Goal: Use online tool/utility: Use online tool/utility

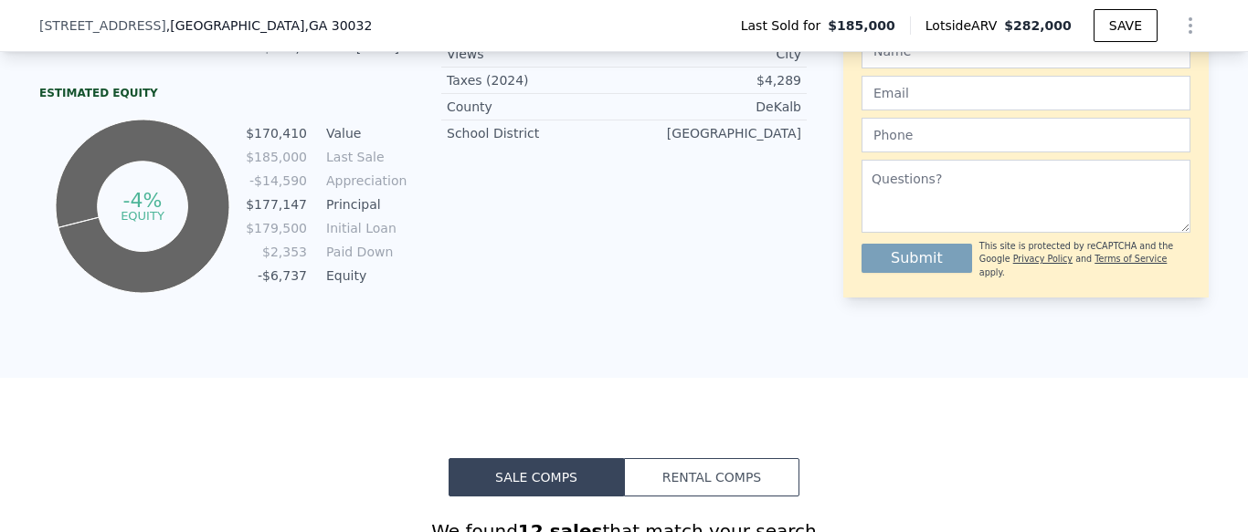
scroll to position [239, 0]
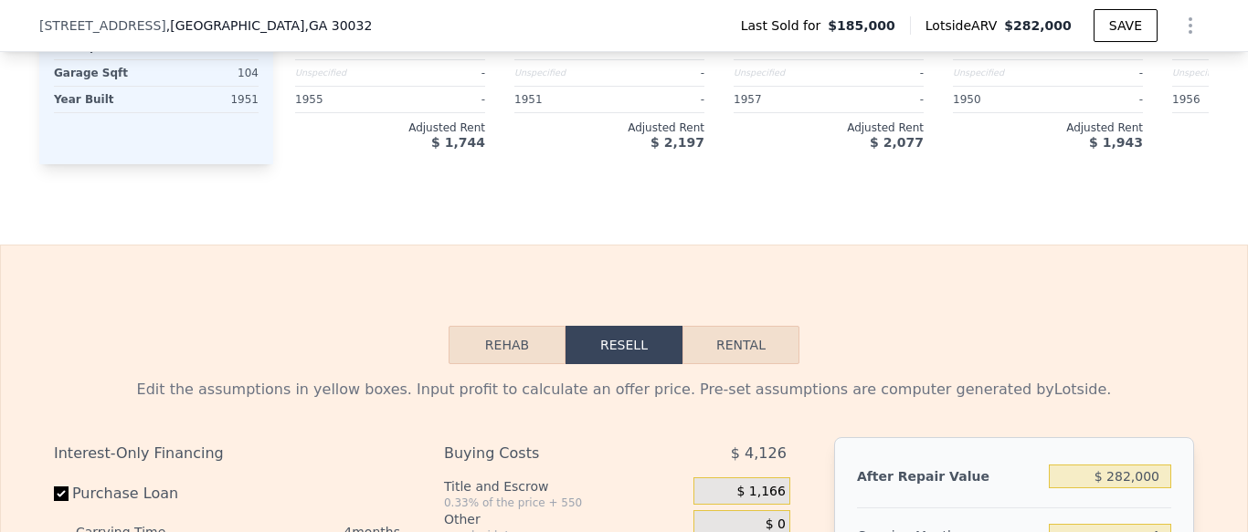
scroll to position [2357, 0]
click at [772, 342] on button "Rental" at bounding box center [740, 346] width 117 height 38
select select "30"
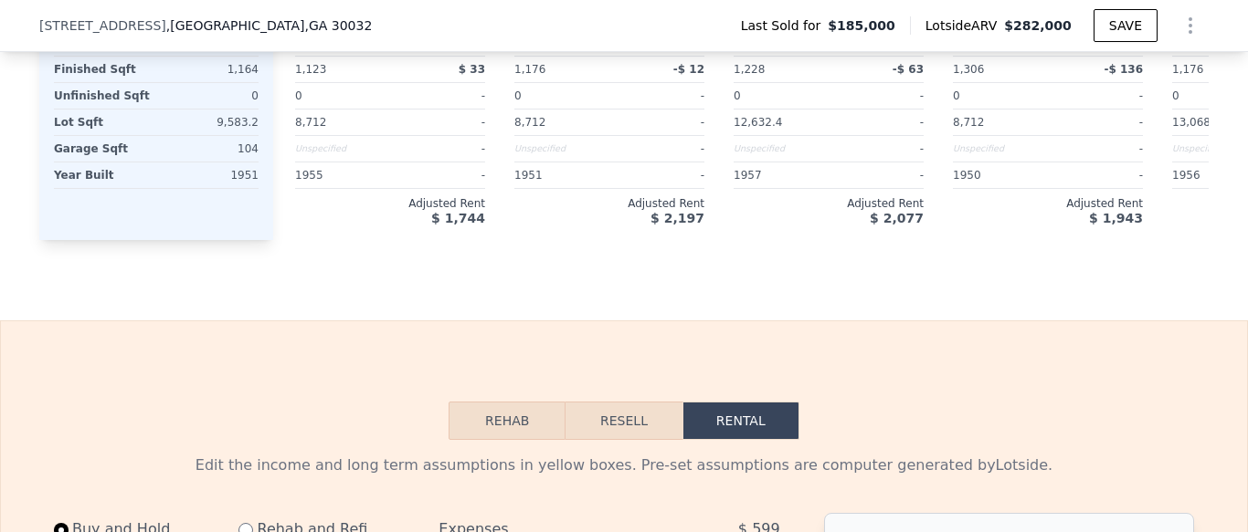
scroll to position [2280, 0]
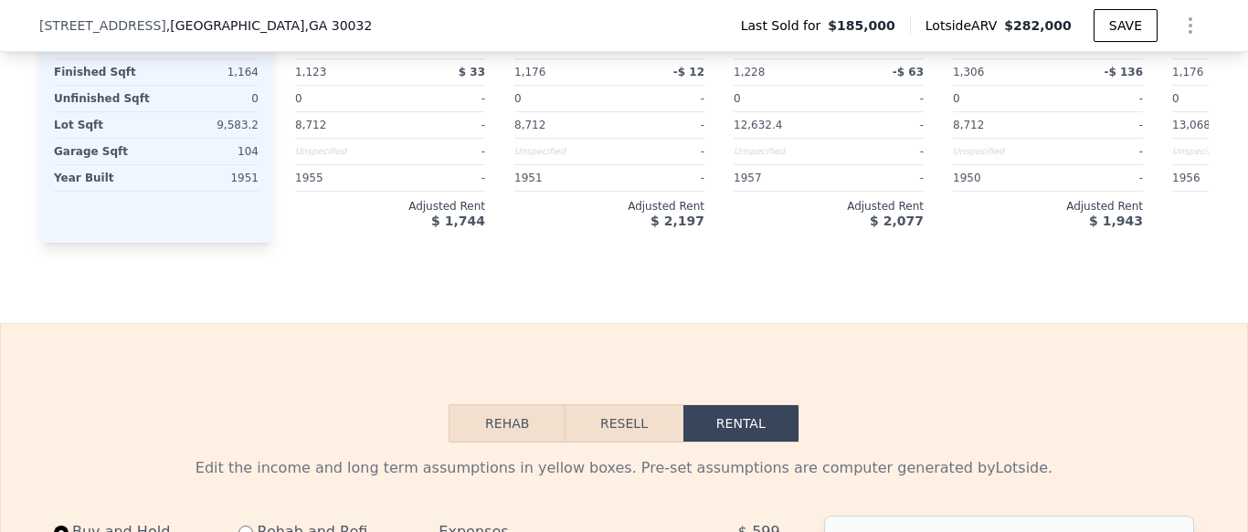
click at [511, 418] on button "Rehab" at bounding box center [506, 424] width 117 height 38
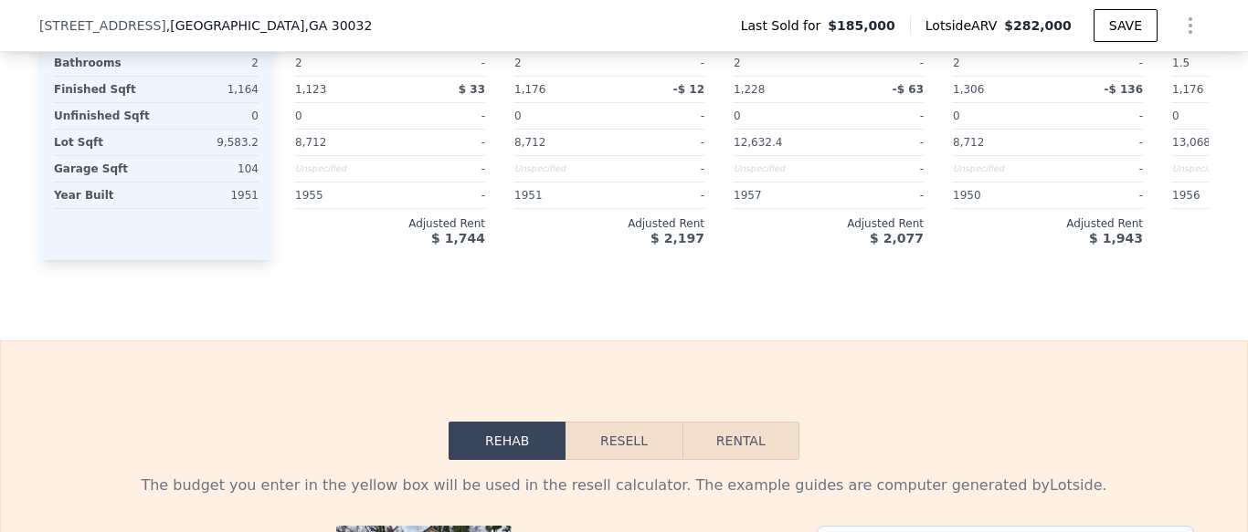
scroll to position [2263, 0]
click at [640, 427] on button "Resell" at bounding box center [623, 440] width 116 height 38
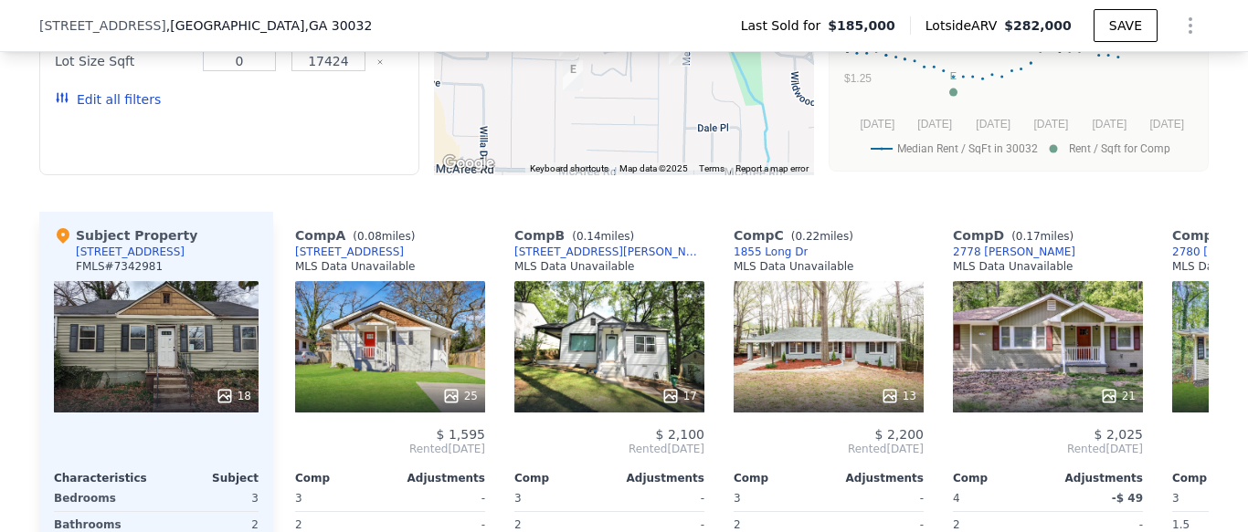
scroll to position [1799, 0]
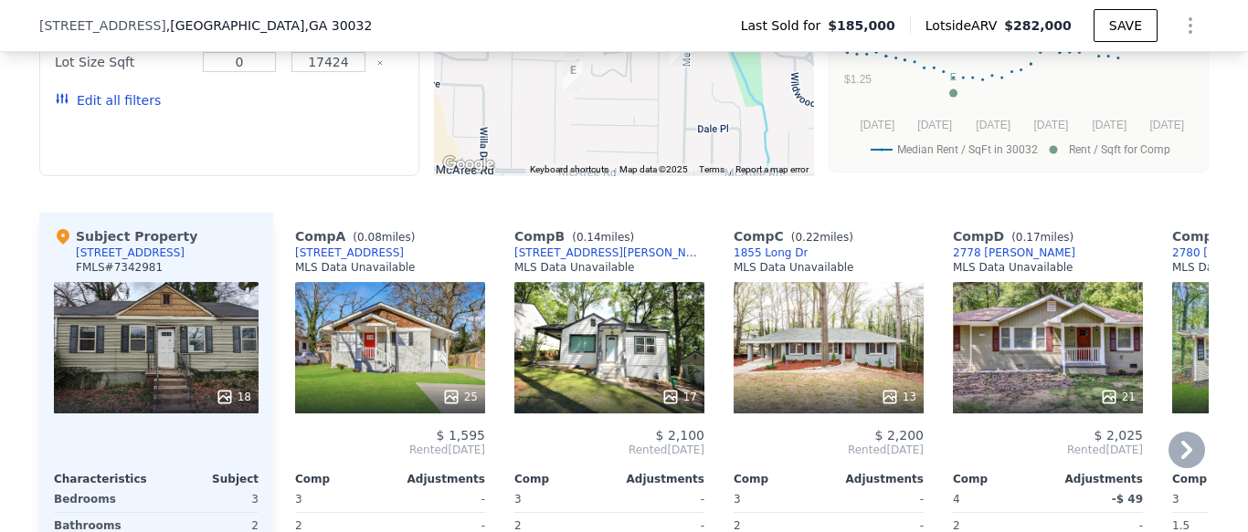
click at [1187, 452] on icon at bounding box center [1186, 450] width 11 height 18
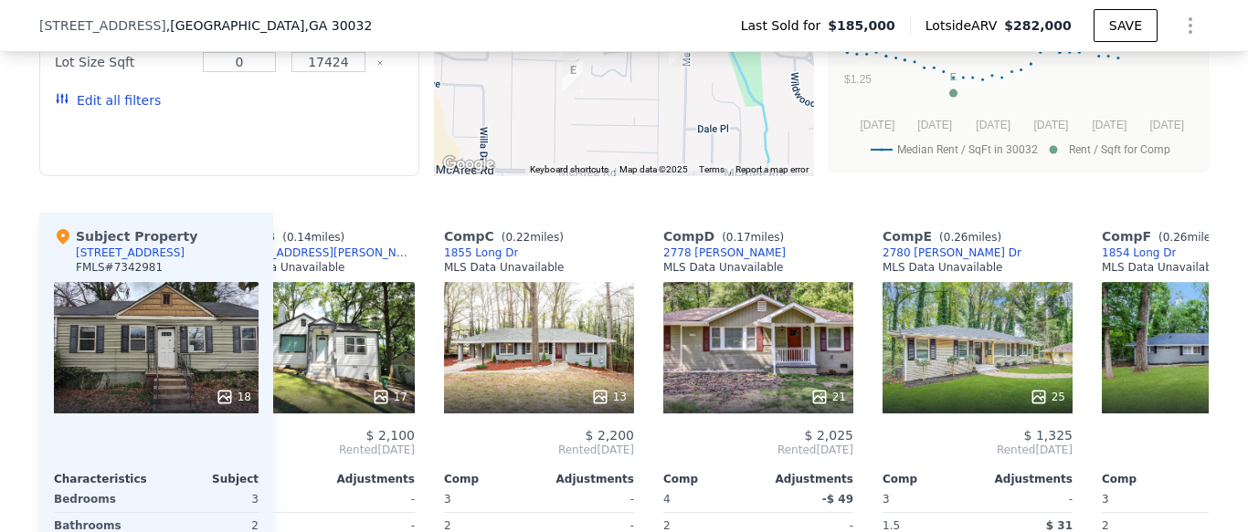
scroll to position [0, 438]
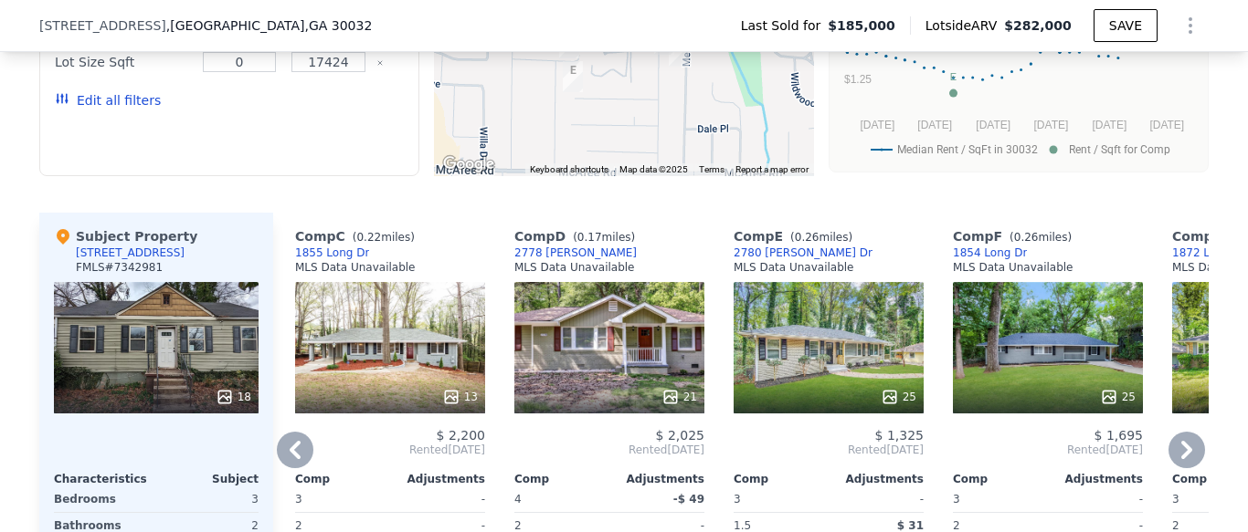
click at [1183, 448] on icon at bounding box center [1186, 450] width 37 height 37
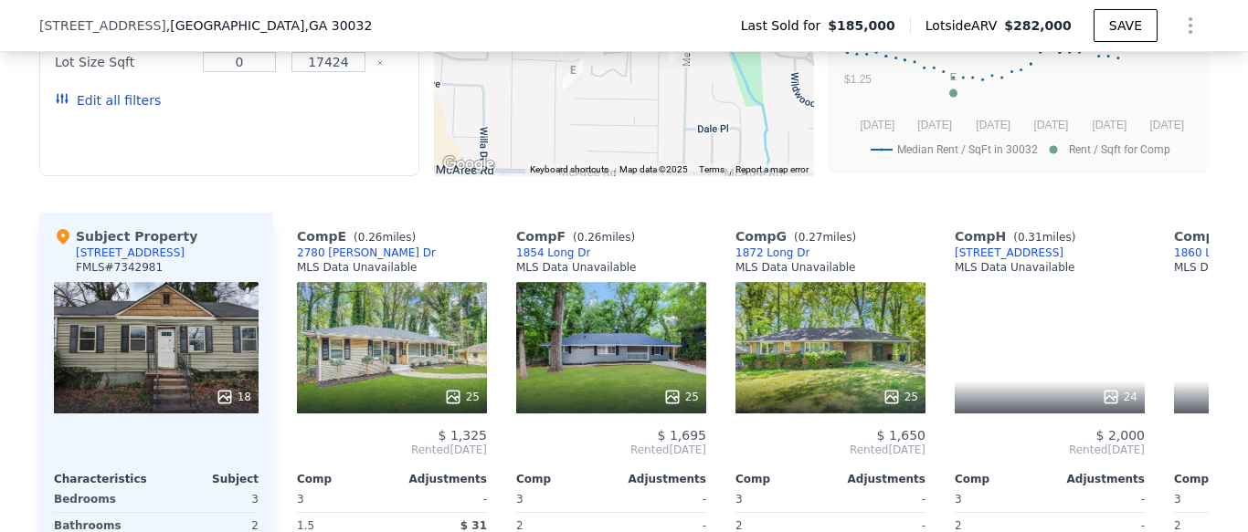
scroll to position [0, 877]
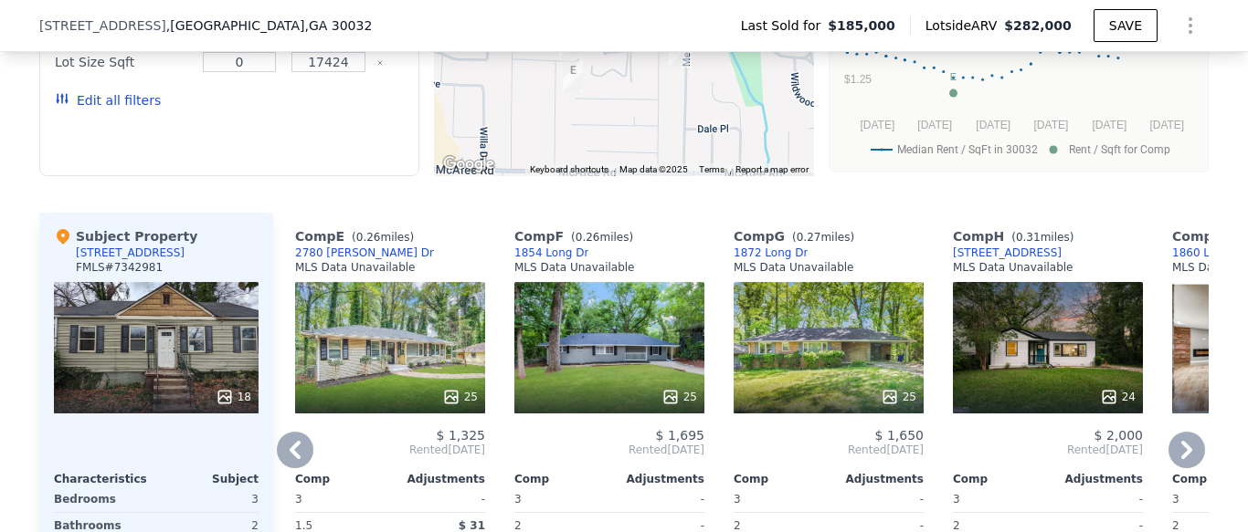
click at [293, 442] on icon at bounding box center [295, 450] width 37 height 37
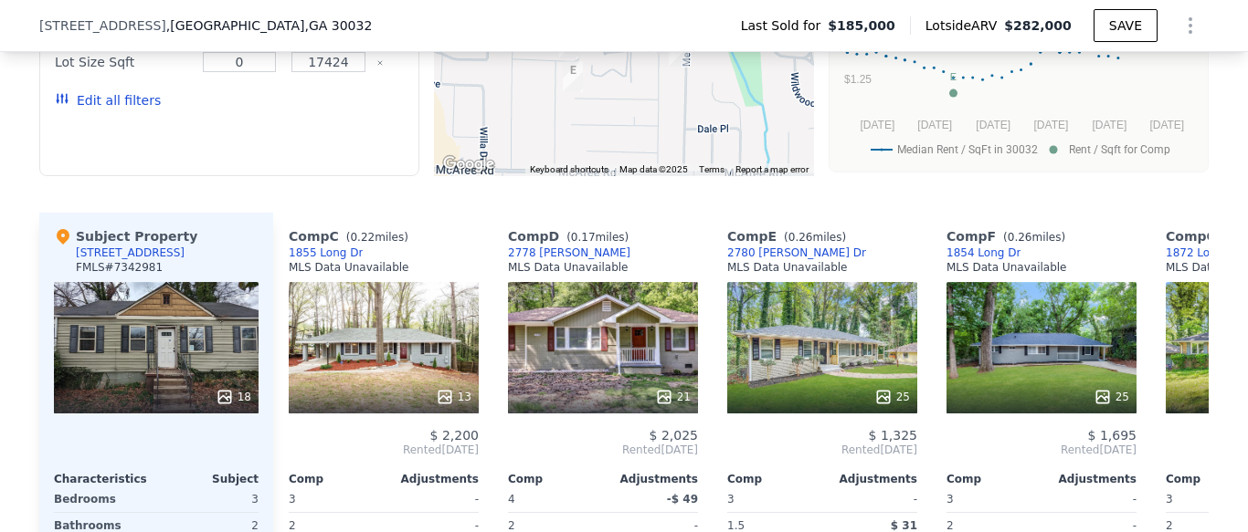
scroll to position [0, 438]
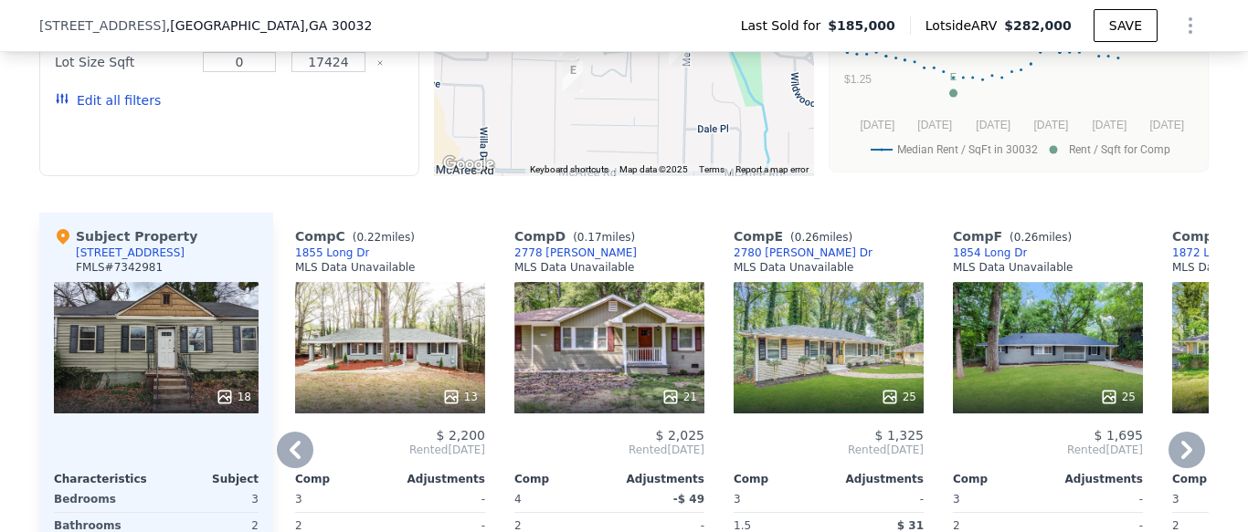
click at [295, 450] on icon at bounding box center [295, 450] width 37 height 37
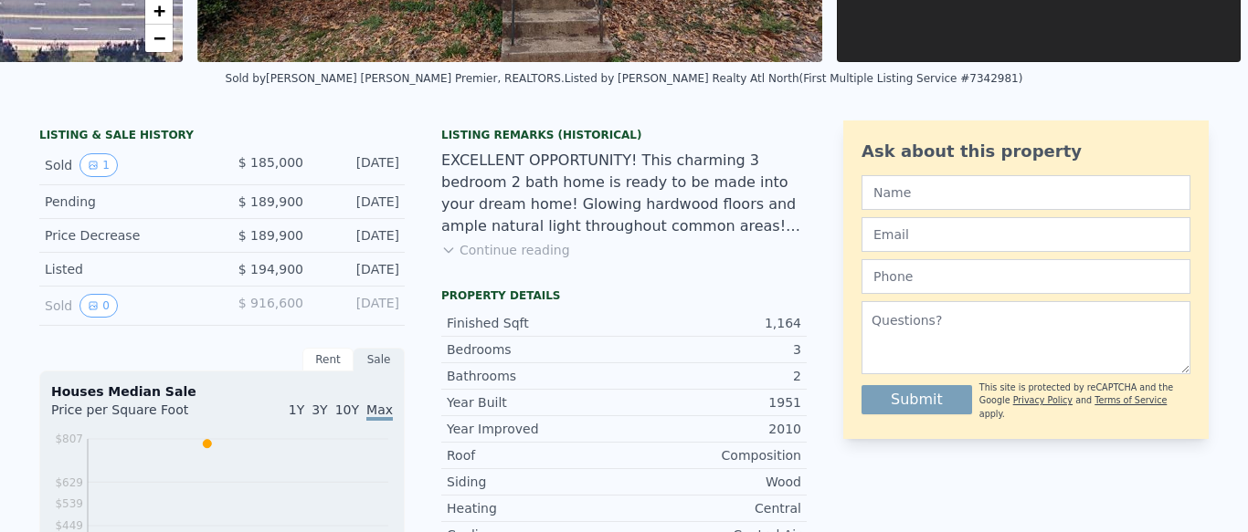
scroll to position [0, 0]
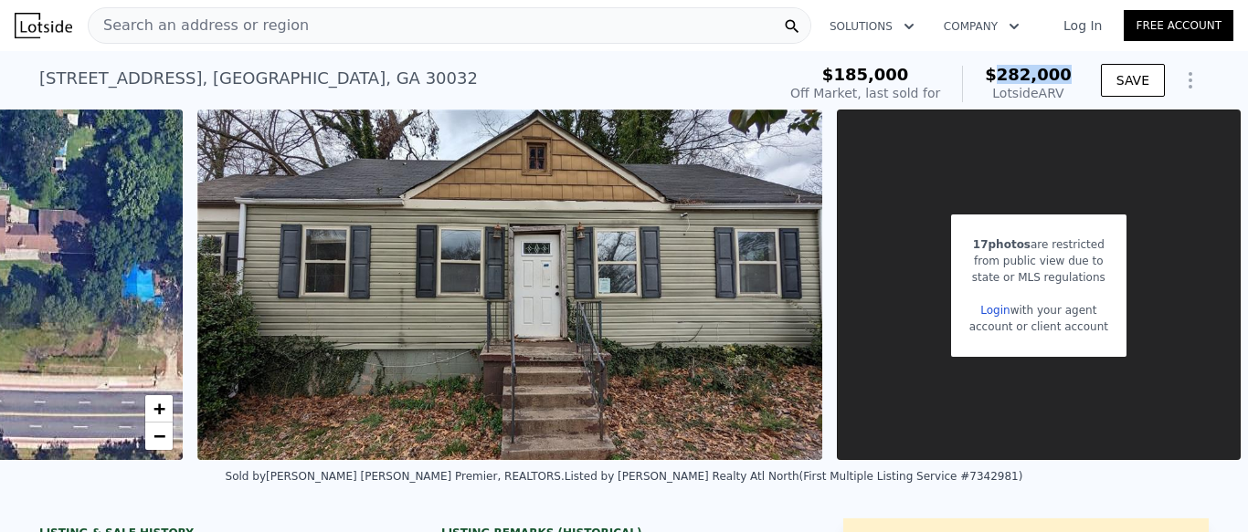
drag, startPoint x: 1071, startPoint y: 77, endPoint x: 1003, endPoint y: 70, distance: 68.8
click at [1003, 70] on span "$282,000" at bounding box center [1028, 74] width 87 height 19
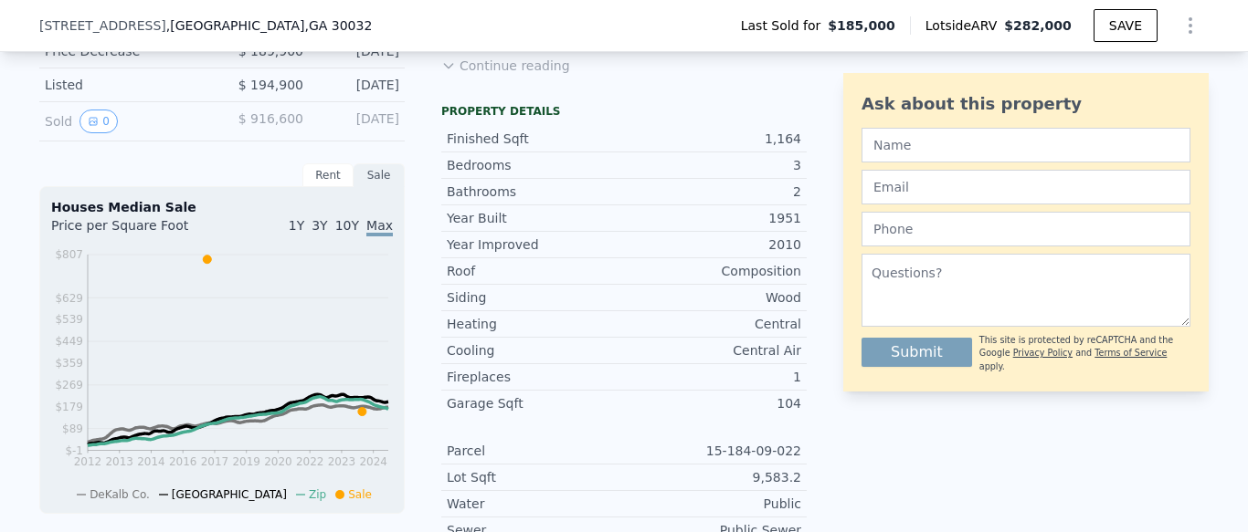
scroll to position [626, 0]
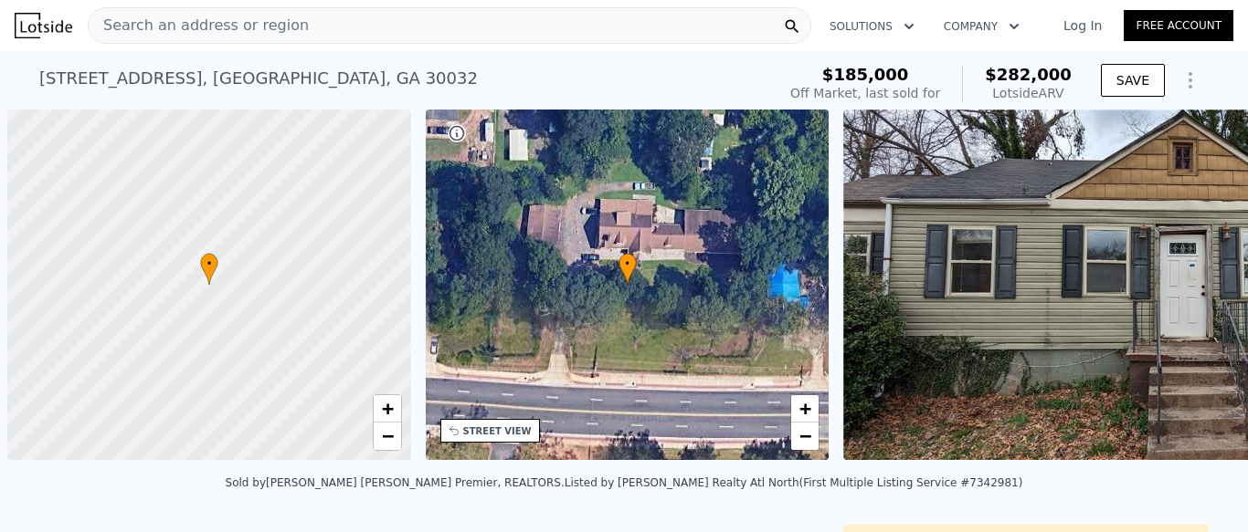
scroll to position [0, 7]
